Goal: Find specific page/section: Find specific page/section

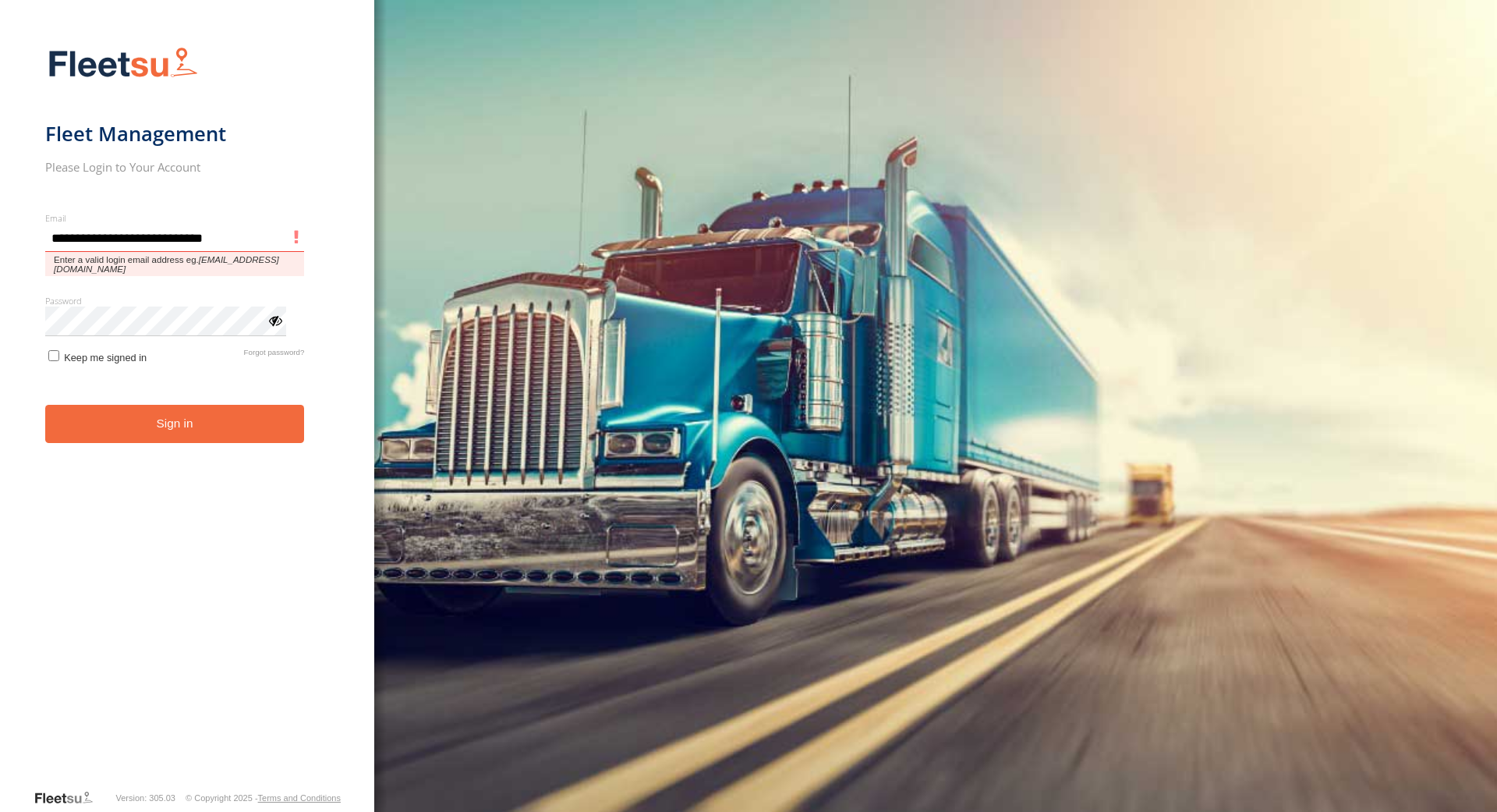
type input "**********"
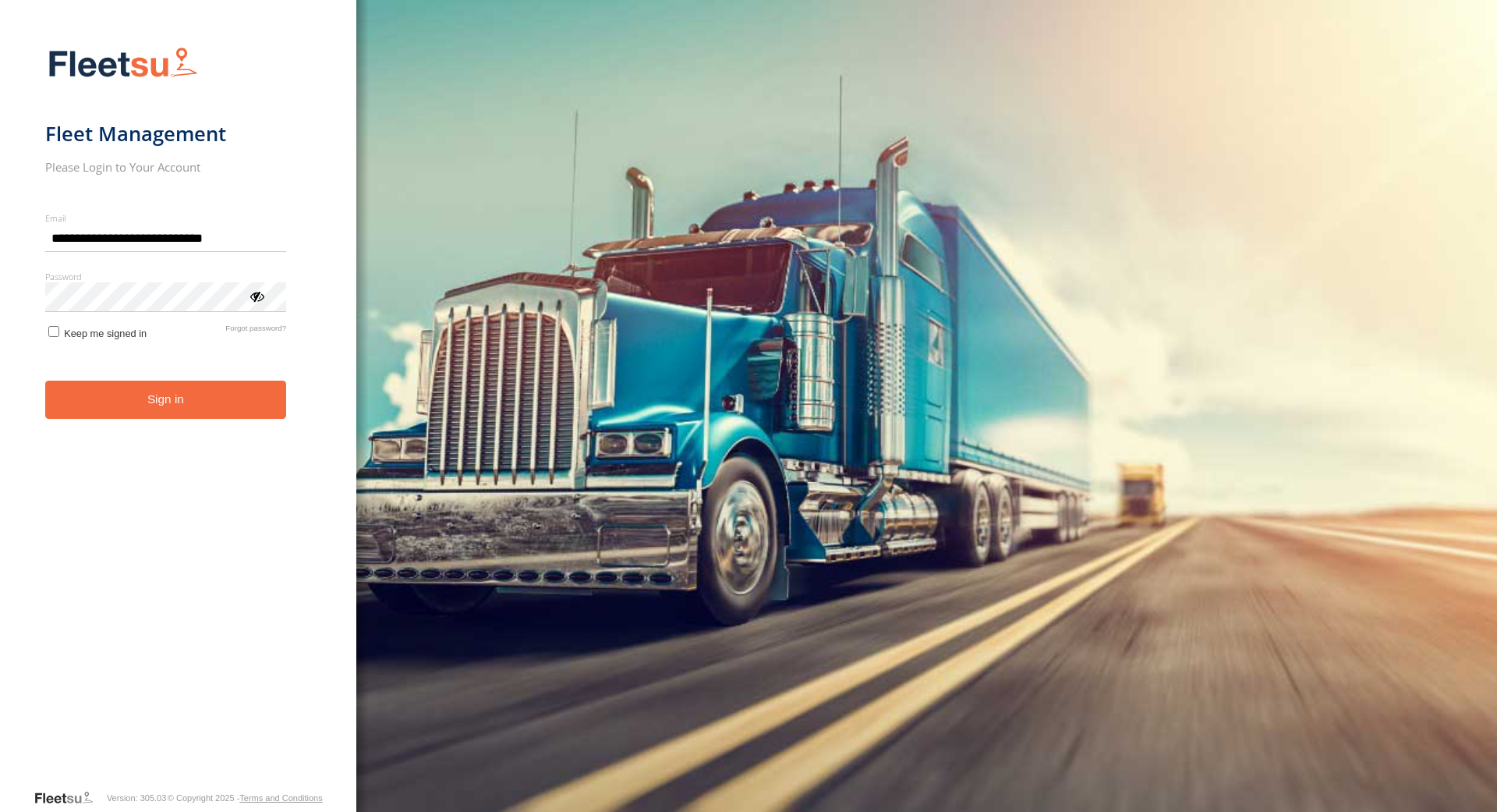
click at [194, 406] on button "Sign in" at bounding box center [166, 399] width 242 height 38
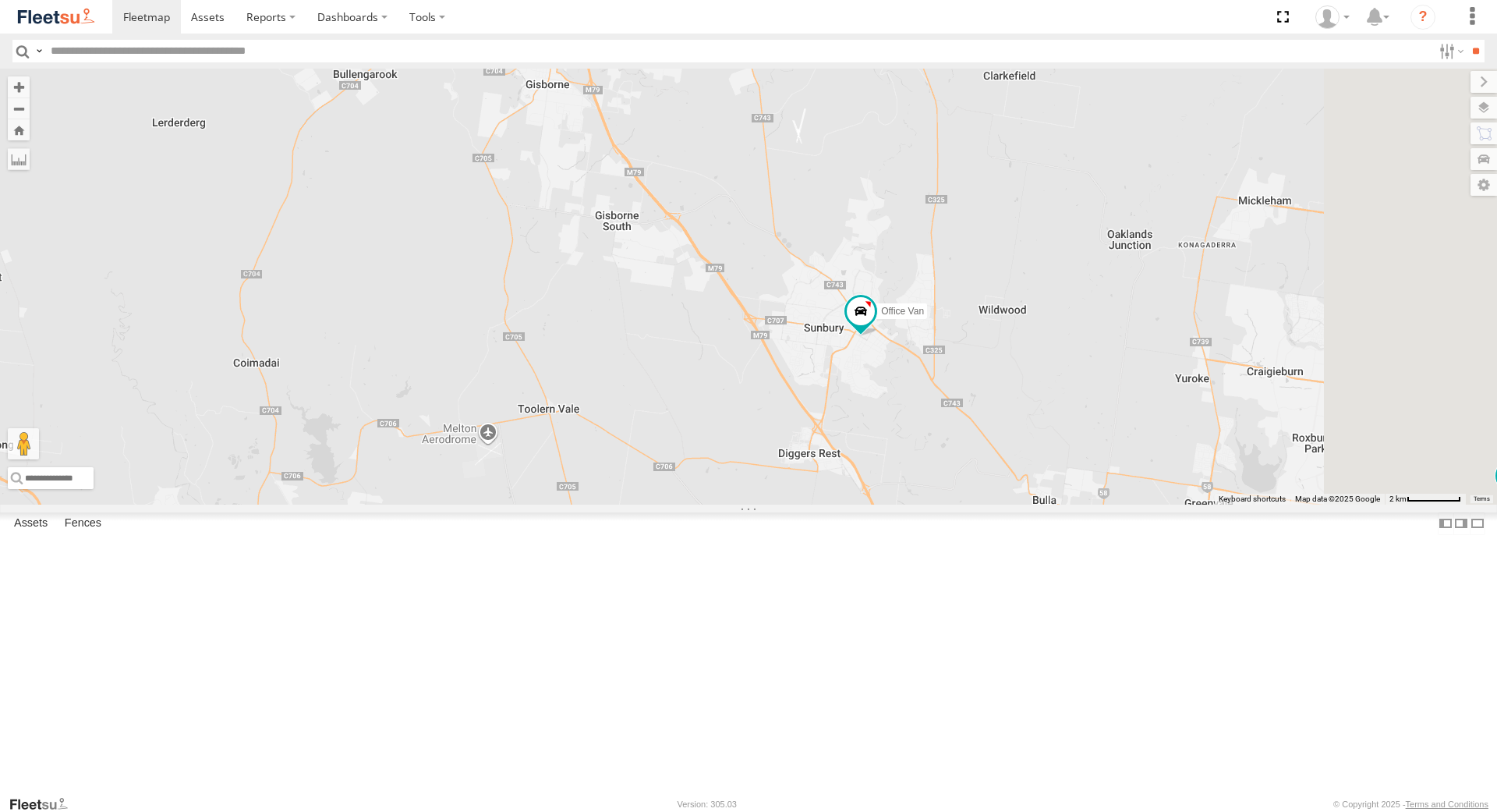
drag, startPoint x: 850, startPoint y: 615, endPoint x: 768, endPoint y: 489, distance: 150.3
click at [768, 491] on div "Office Van [PERSON_NAME] [PERSON_NAME] [PERSON_NAME] [PERSON_NAME]" at bounding box center [748, 286] width 1497 height 435
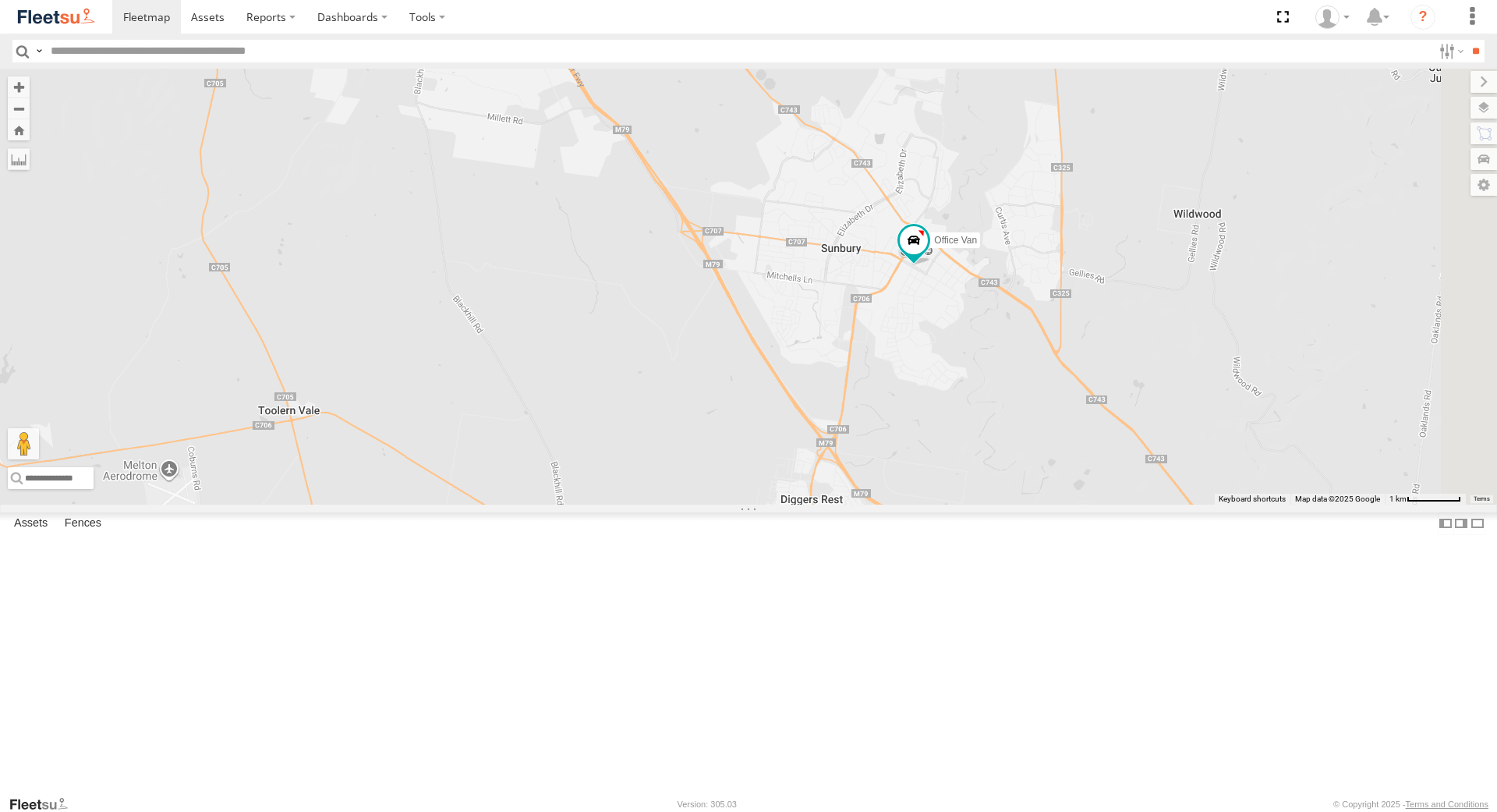
drag, startPoint x: 872, startPoint y: 503, endPoint x: 636, endPoint y: 517, distance: 236.4
click at [625, 504] on div "Office Van [PERSON_NAME] [PERSON_NAME] [PERSON_NAME] [PERSON_NAME]" at bounding box center [748, 286] width 1497 height 435
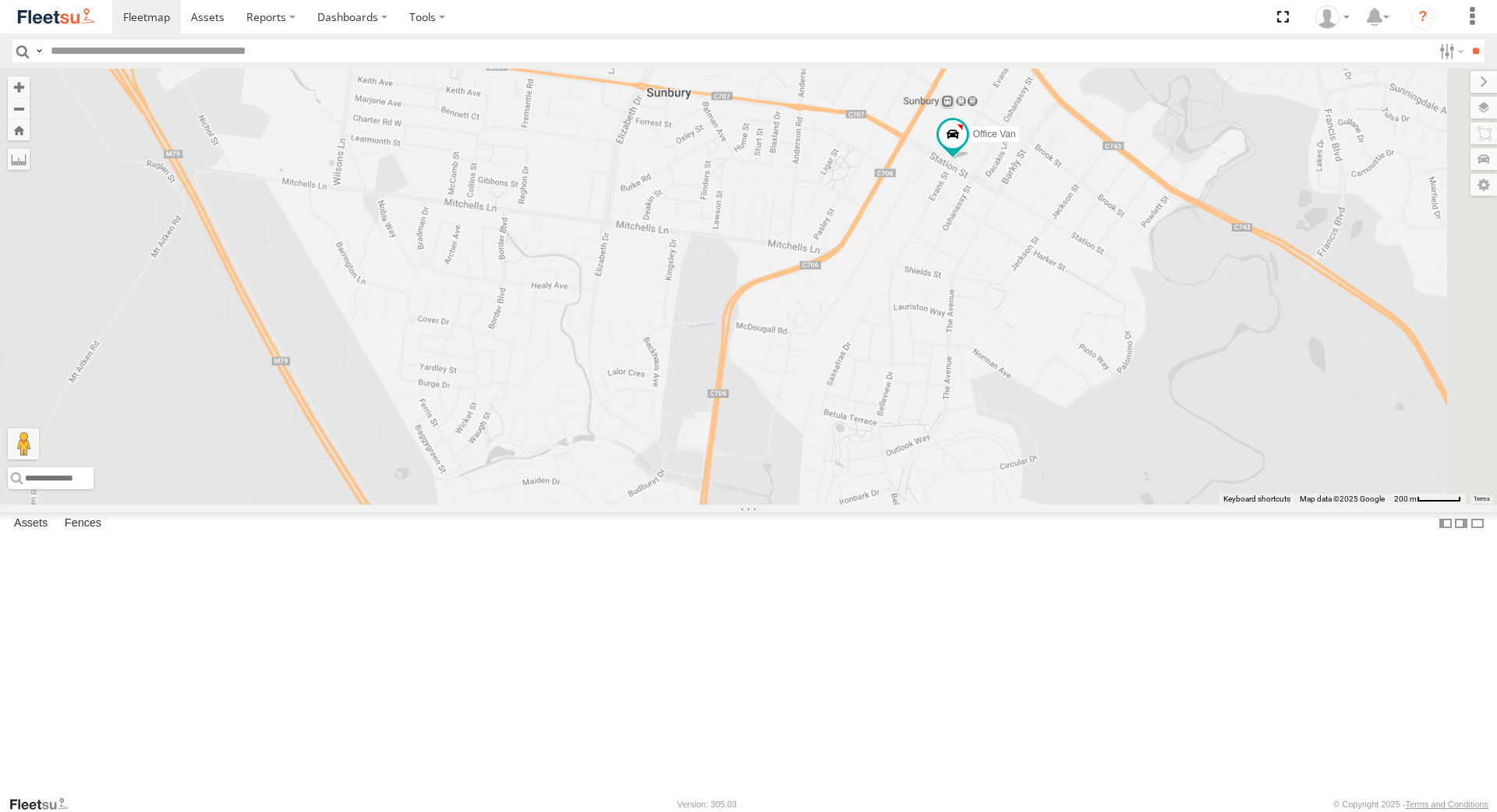
drag, startPoint x: 836, startPoint y: 495, endPoint x: 356, endPoint y: 791, distance: 563.9
click at [357, 504] on div "Office Van [PERSON_NAME] [PERSON_NAME] [PERSON_NAME] [PERSON_NAME]" at bounding box center [748, 286] width 1497 height 435
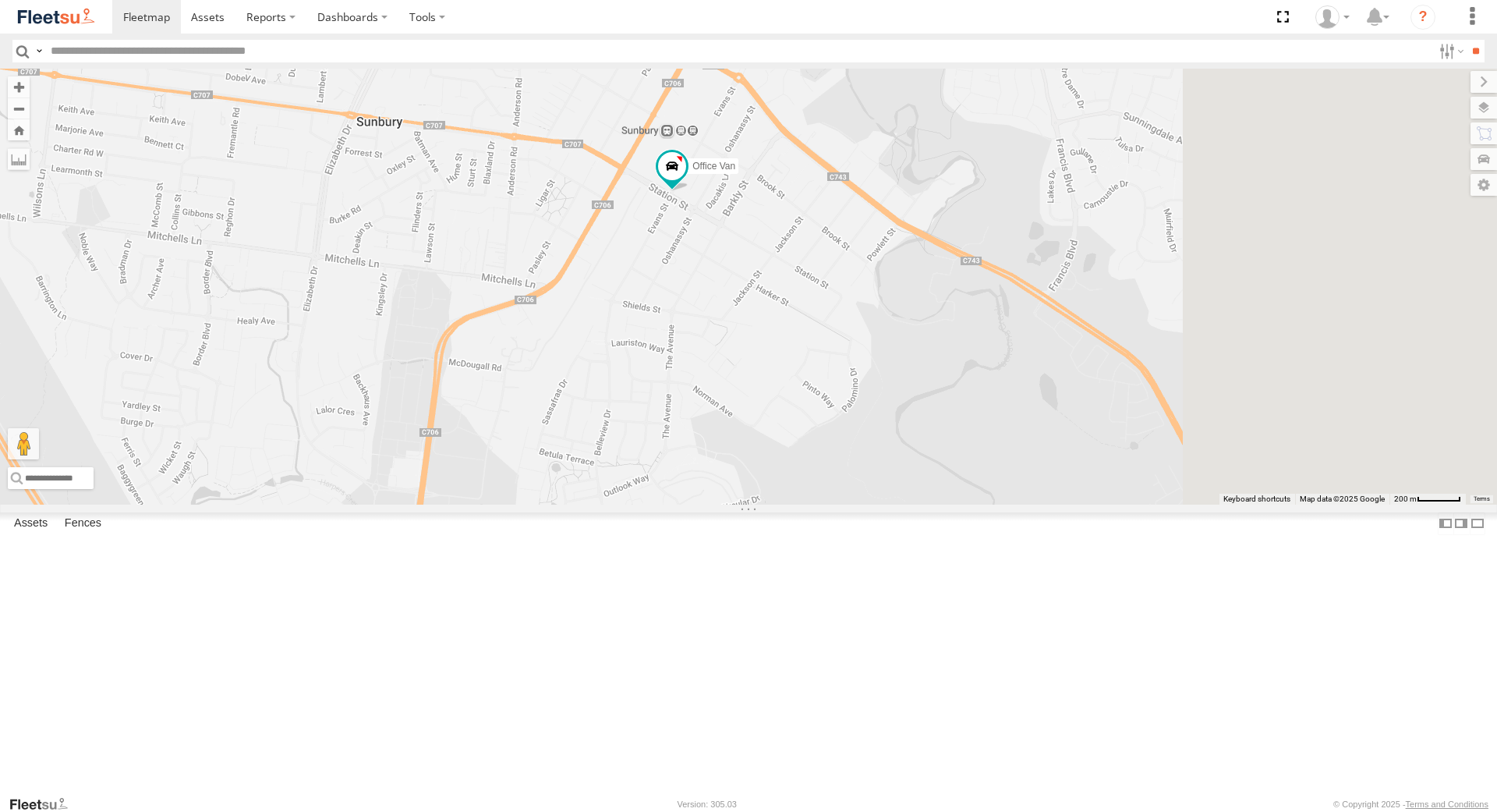
drag, startPoint x: 853, startPoint y: 538, endPoint x: 585, endPoint y: 508, distance: 269.7
click at [602, 504] on div "Office Van [PERSON_NAME] [PERSON_NAME] [PERSON_NAME] [PERSON_NAME]" at bounding box center [748, 286] width 1497 height 435
